Goal: Task Accomplishment & Management: Manage account settings

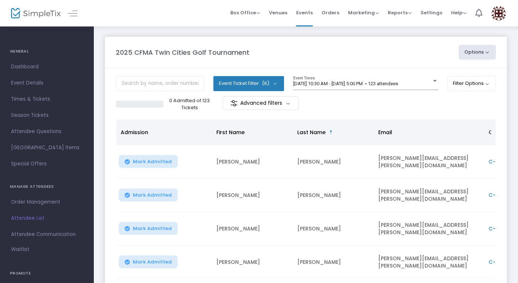
click at [500, 13] on img at bounding box center [498, 13] width 15 height 15
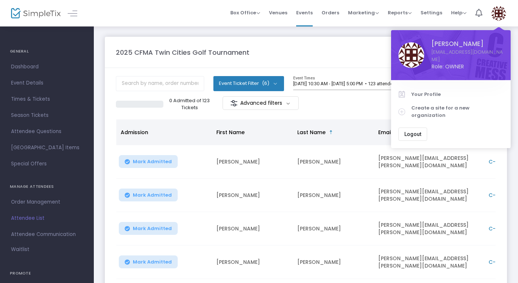
click at [418, 131] on span "Logout" at bounding box center [412, 134] width 17 height 6
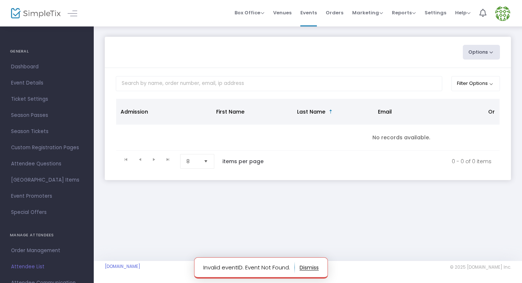
click at [310, 15] on span "Events" at bounding box center [309, 12] width 17 height 19
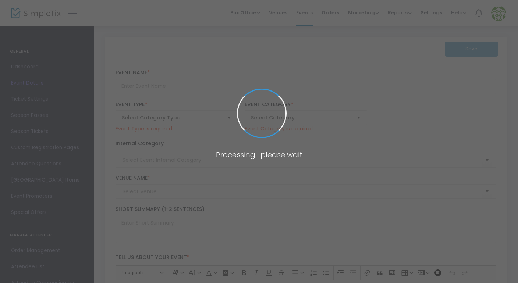
type input "The Loss, The Journey: Options for [MEDICAL_DATA]"
type textarea "Please join the BCEA [DATE][DATE] to learn more about different options availab…"
type input "Register Now"
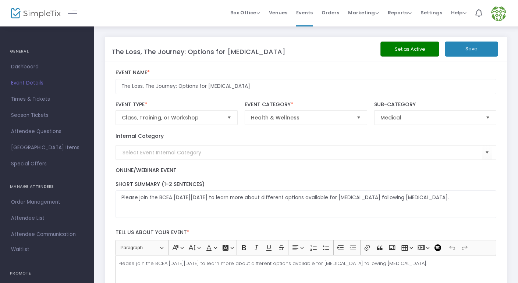
click at [27, 218] on span "Attendee List" at bounding box center [47, 219] width 72 height 10
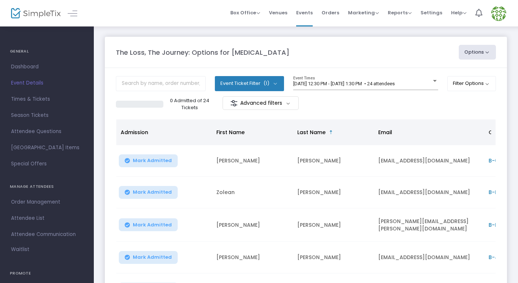
click at [483, 52] on button "Options" at bounding box center [478, 52] width 38 height 15
click at [452, 74] on li "Export List" at bounding box center [457, 74] width 68 height 14
radio input "false"
radio input "true"
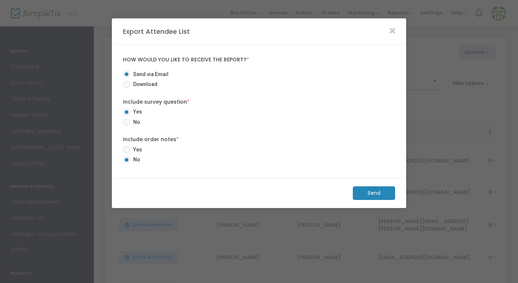
click at [128, 148] on span at bounding box center [126, 149] width 7 height 7
click at [127, 153] on input "Yes" at bounding box center [126, 153] width 0 height 0
radio input "true"
click at [361, 195] on m-button "Send" at bounding box center [374, 194] width 42 height 14
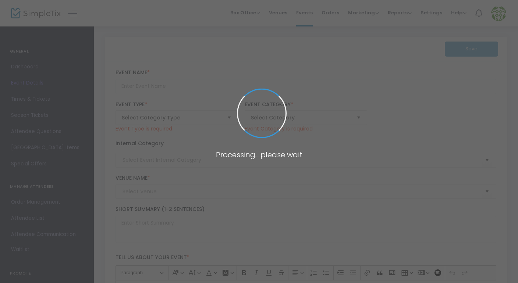
type input "The Loss, The Journey: Options for [MEDICAL_DATA]"
type textarea "Please join the BCEA [DATE][DATE] to learn more about different options availab…"
type input "Register Now"
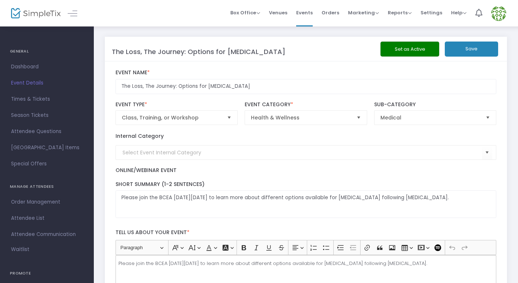
click at [306, 14] on span "Events" at bounding box center [304, 12] width 17 height 19
